Goal: Find specific page/section: Find specific page/section

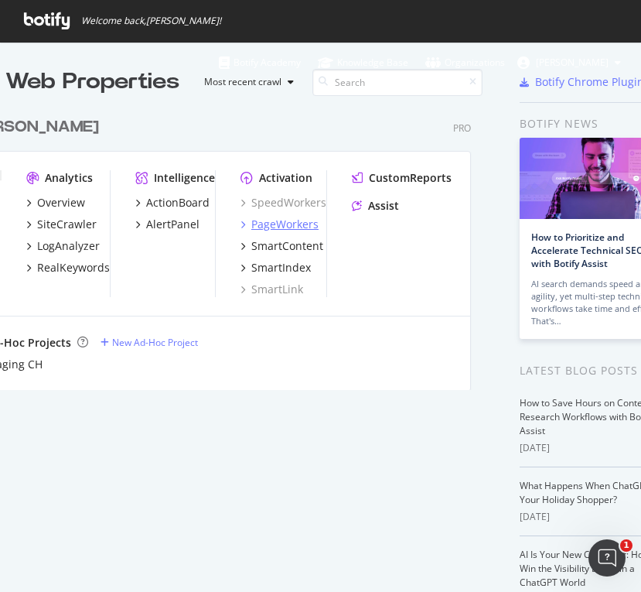
click at [306, 224] on div "PageWorkers" at bounding box center [284, 224] width 67 height 15
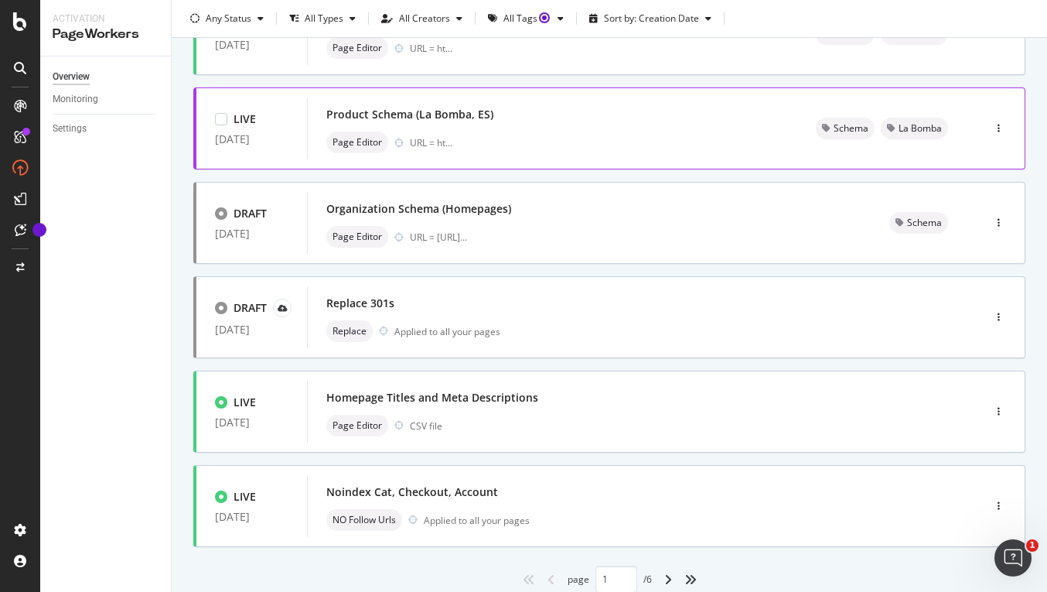
scroll to position [580, 0]
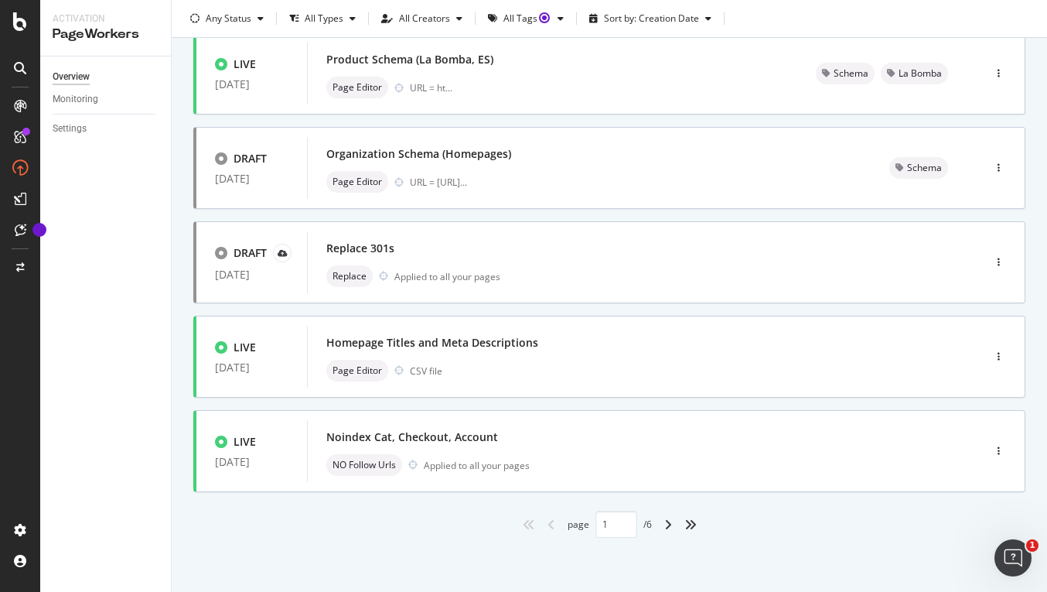
click at [641, 528] on div "angle-right" at bounding box center [668, 524] width 20 height 25
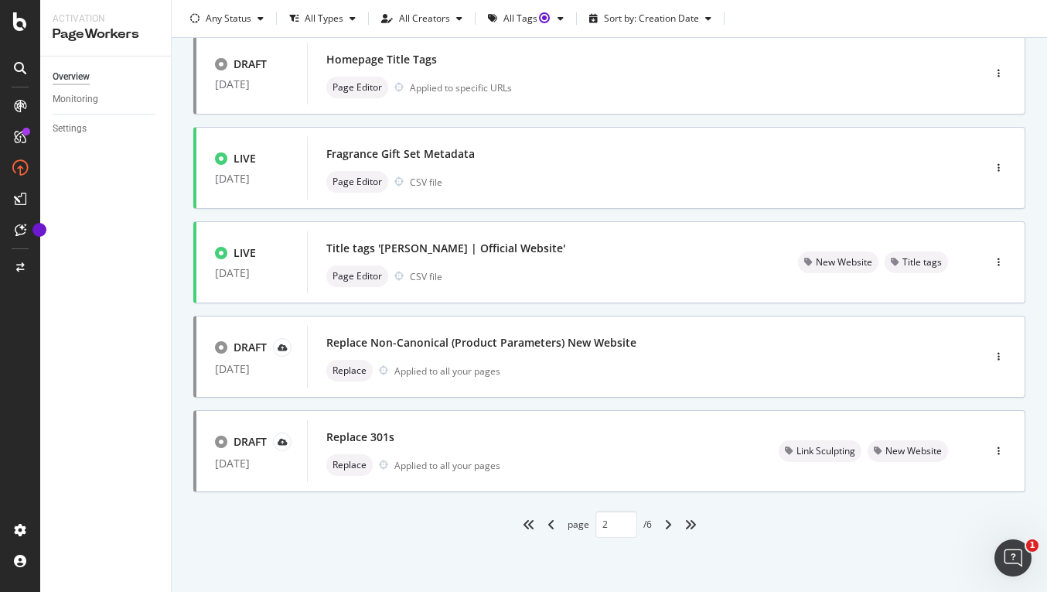
scroll to position [0, 0]
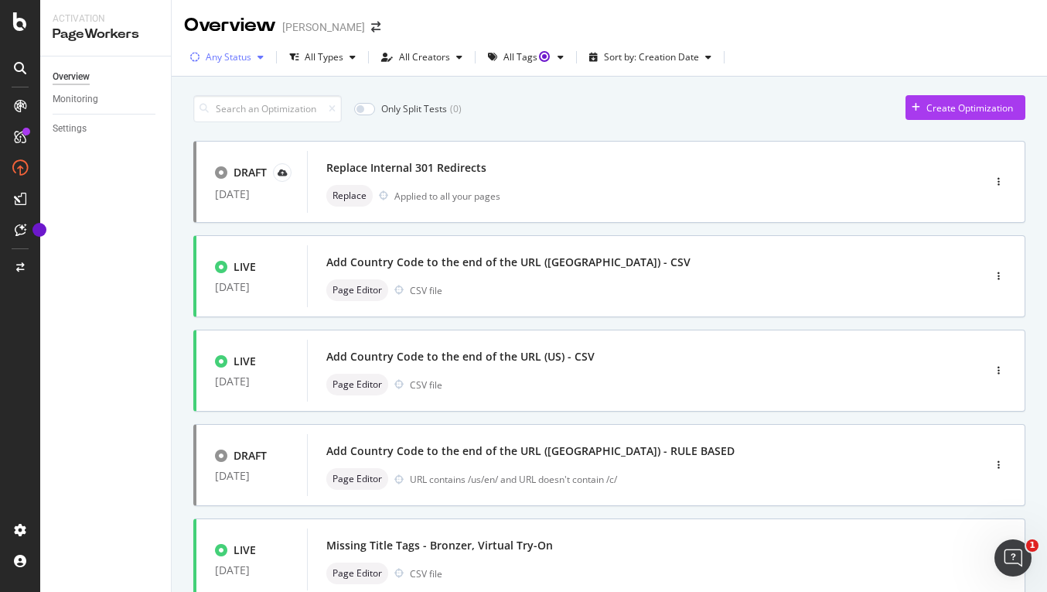
click at [259, 60] on icon "button" at bounding box center [261, 57] width 6 height 9
click at [202, 114] on div at bounding box center [203, 115] width 12 height 12
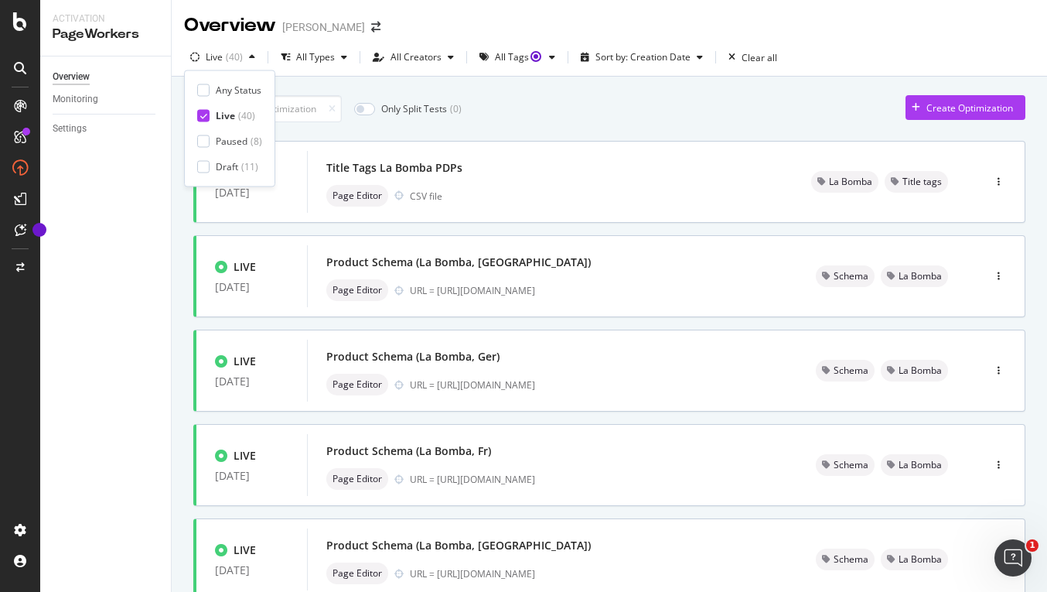
type input "1"
